Goal: Find contact information: Find contact information

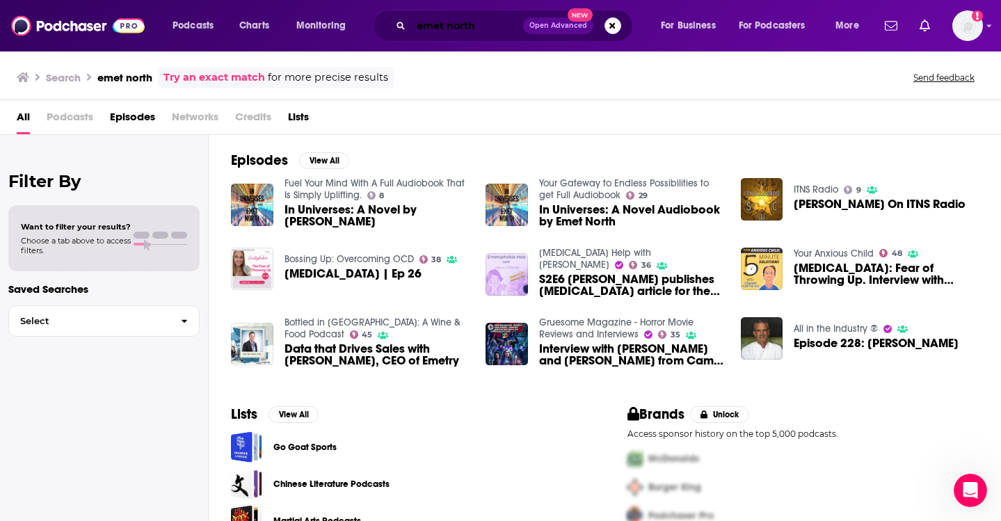
click at [447, 22] on input "emet north" at bounding box center [467, 26] width 112 height 22
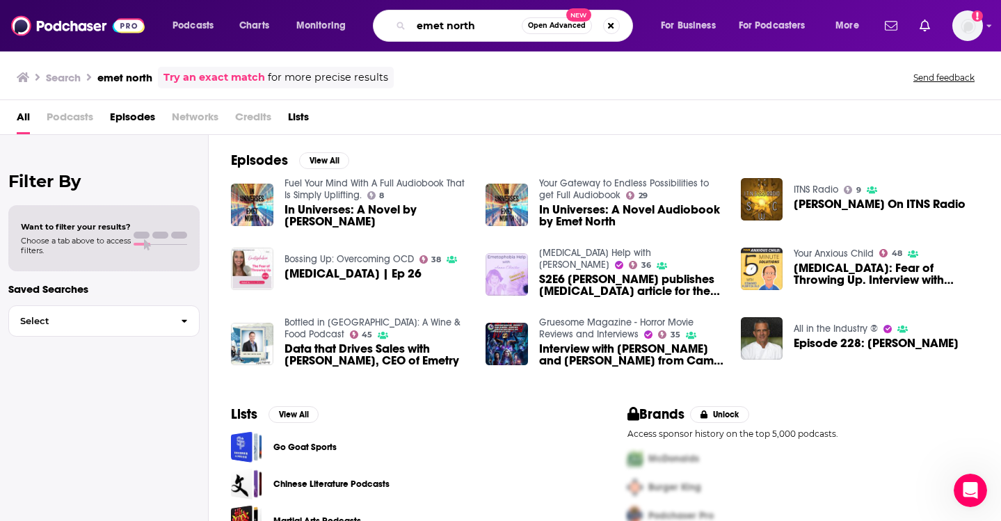
click at [447, 22] on input "emet north" at bounding box center [466, 26] width 111 height 22
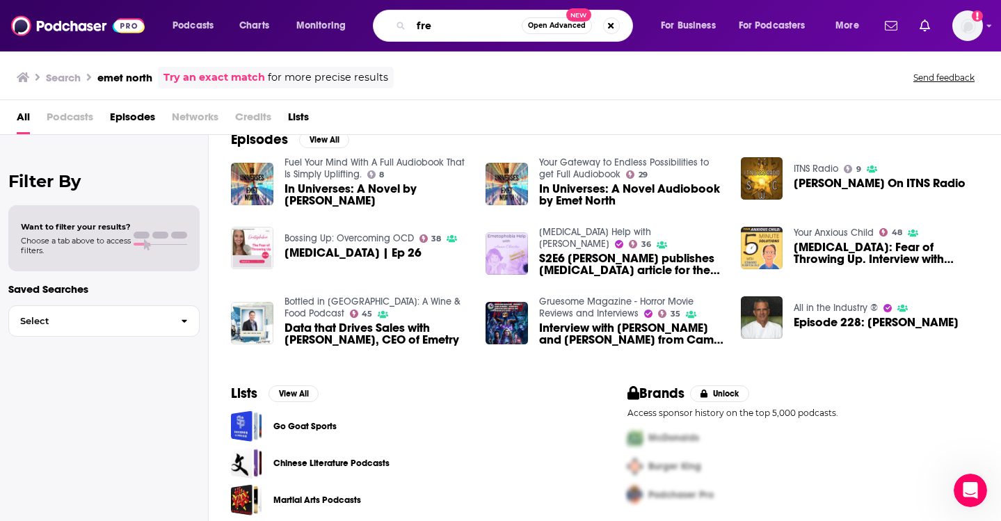
scroll to position [31, 0]
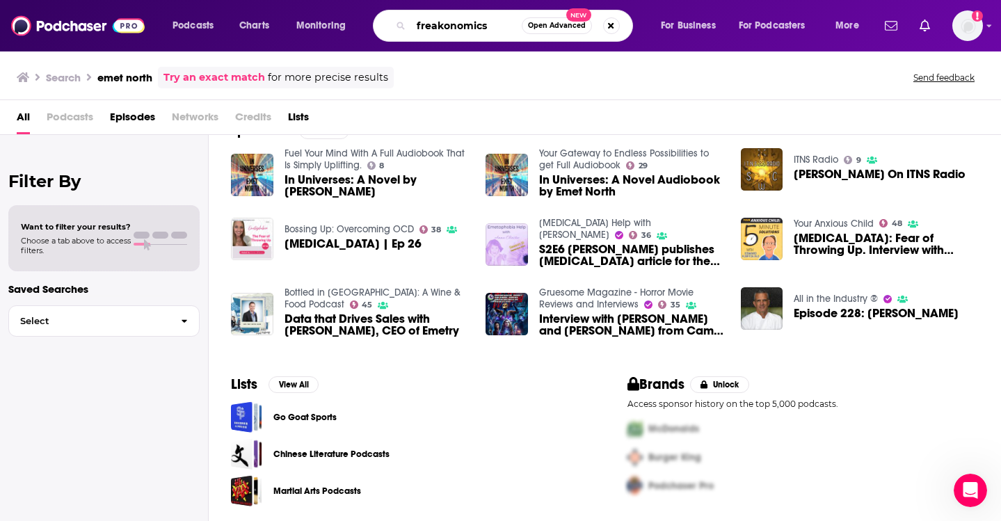
type input "freakonomics"
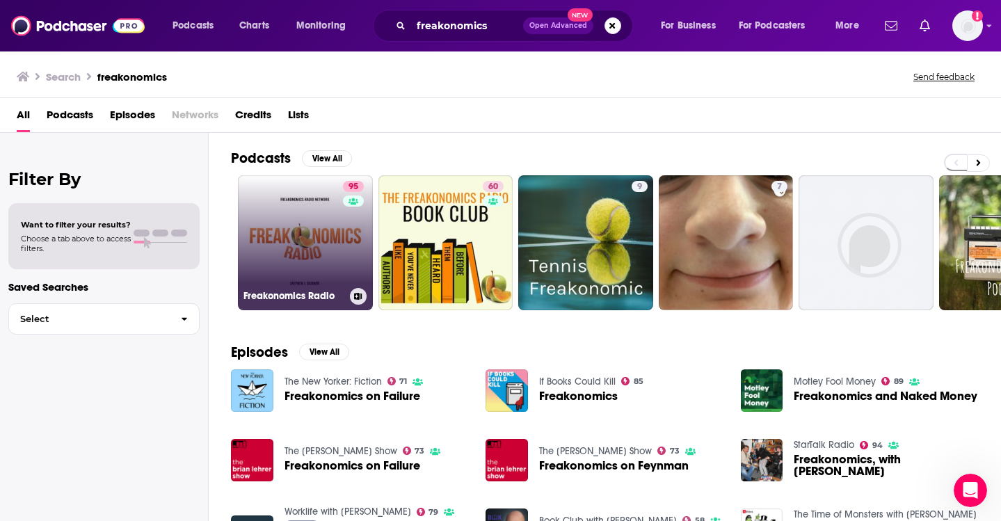
click at [288, 250] on link "95 Freakonomics Radio" at bounding box center [305, 242] width 135 height 135
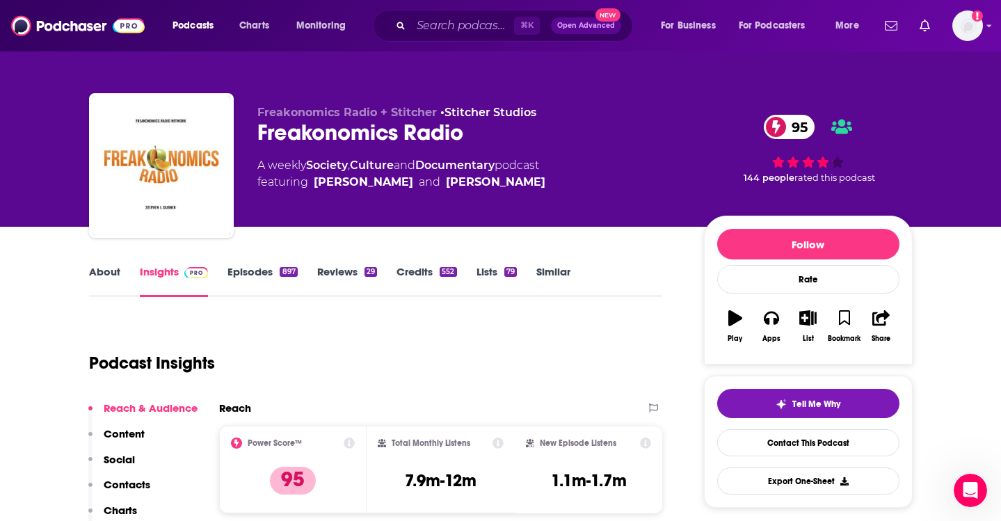
scroll to position [43, 0]
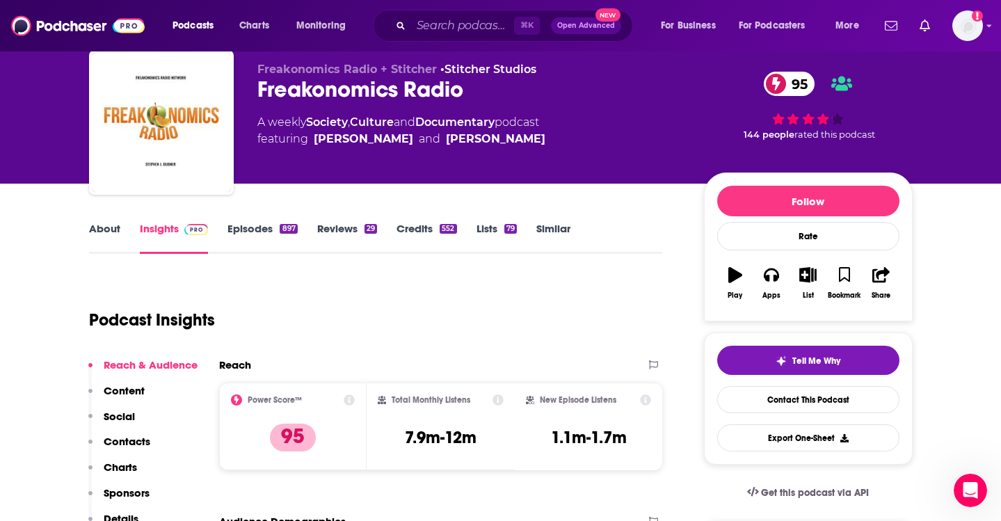
click at [256, 229] on link "Episodes 897" at bounding box center [263, 238] width 70 height 32
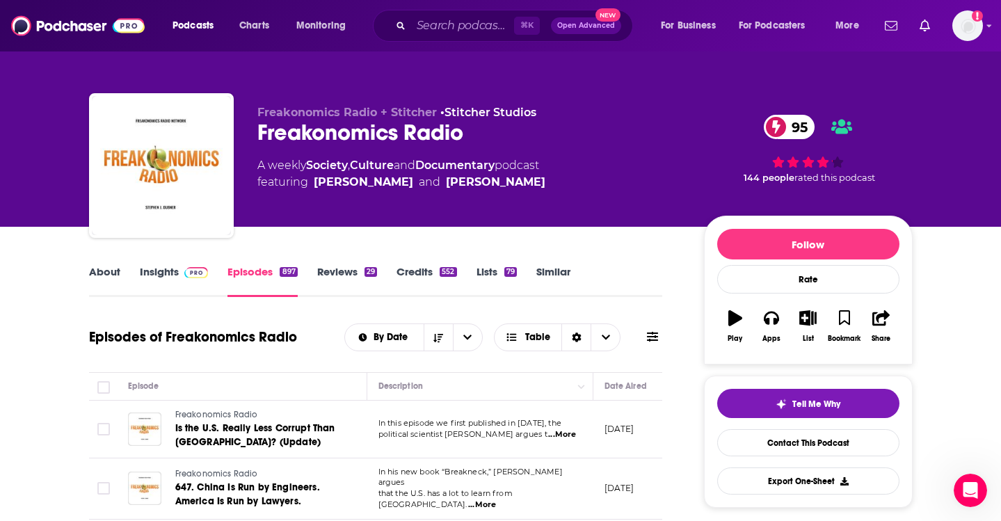
click at [173, 266] on link "Insights" at bounding box center [174, 281] width 69 height 32
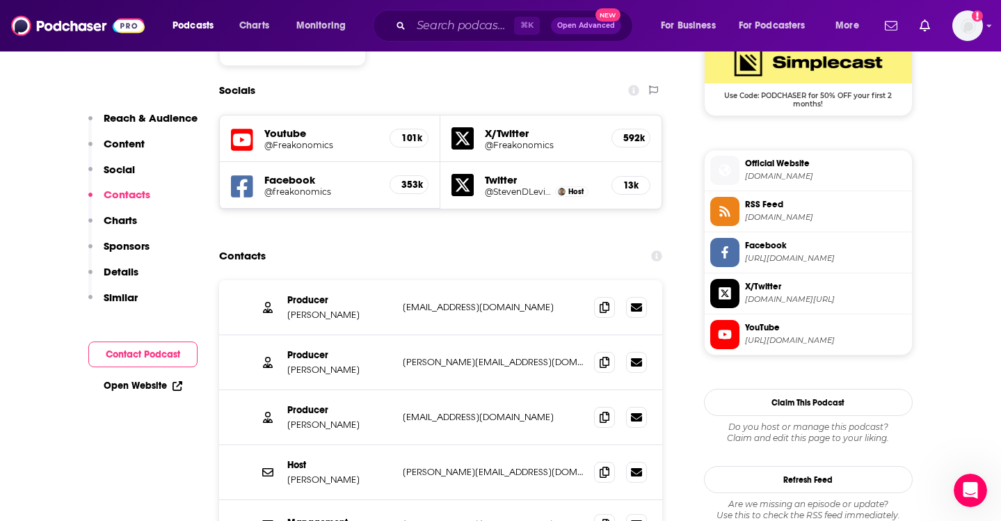
scroll to position [1168, 0]
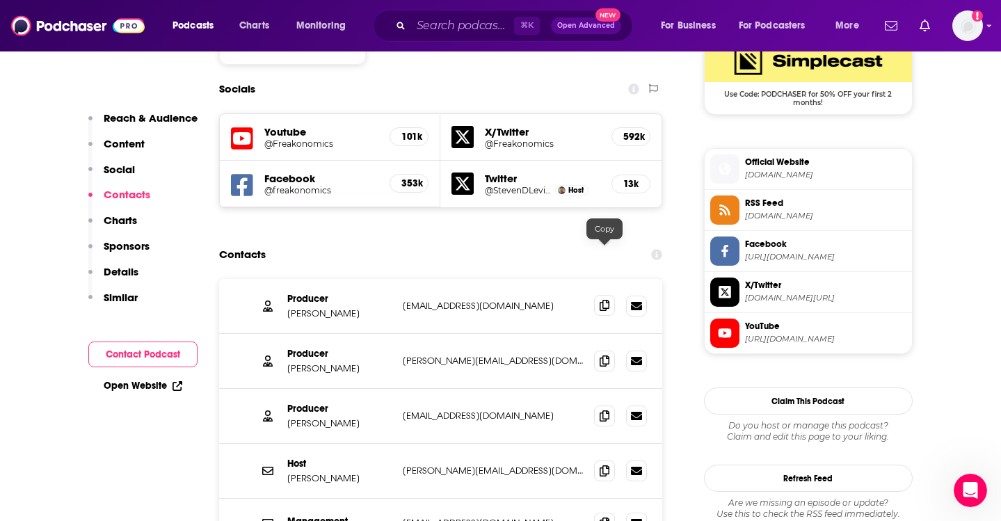
click at [598, 295] on span at bounding box center [604, 305] width 21 height 21
click at [606, 355] on icon at bounding box center [605, 360] width 10 height 11
click at [610, 405] on span at bounding box center [604, 415] width 21 height 21
